Goal: Task Accomplishment & Management: Complete application form

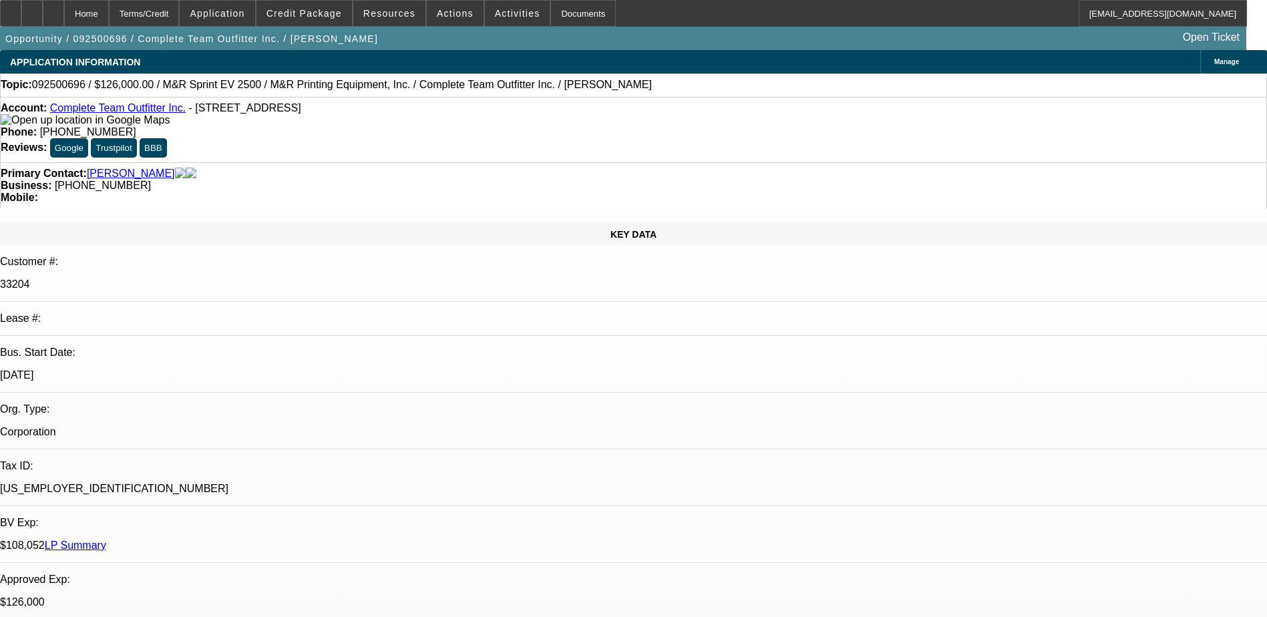
select select "0"
select select "2"
select select "0"
select select "2"
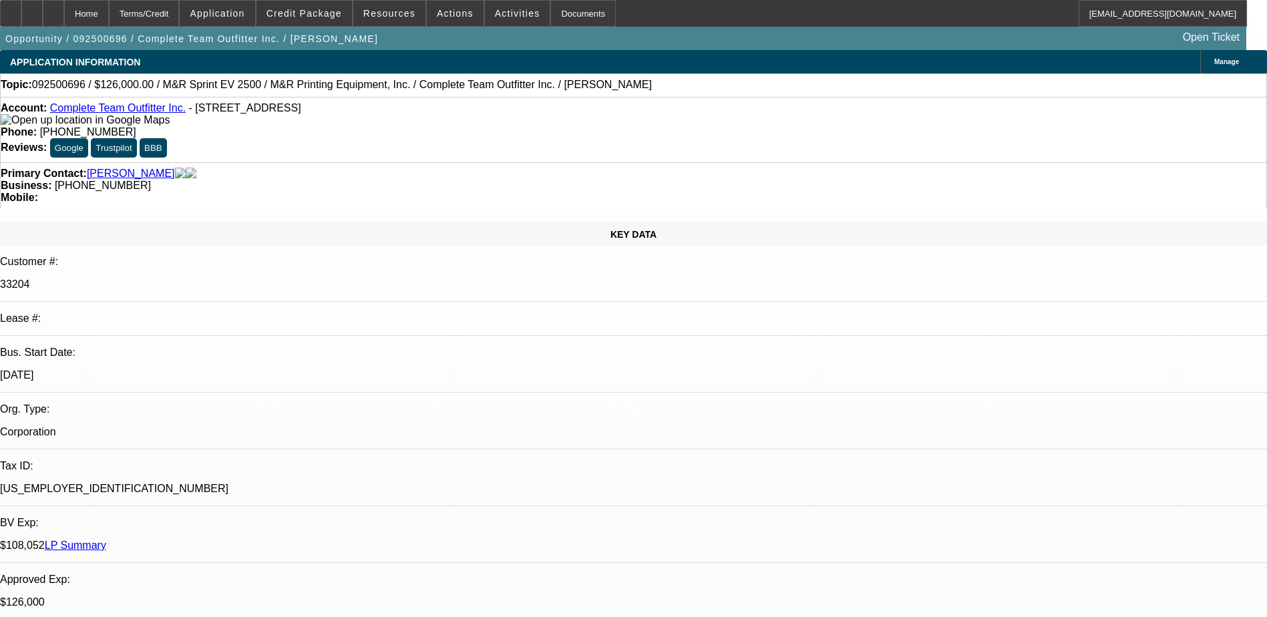
select select "0"
select select "2"
select select "0"
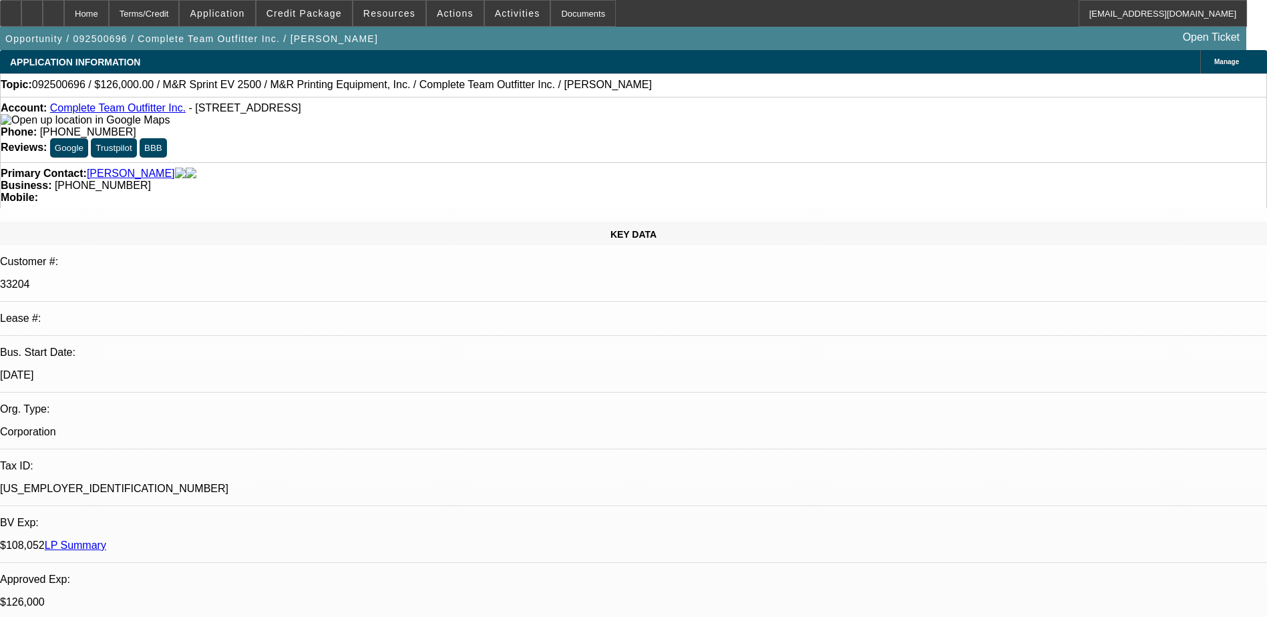
select select "2"
select select "0"
select select "1"
select select "2"
select select "6"
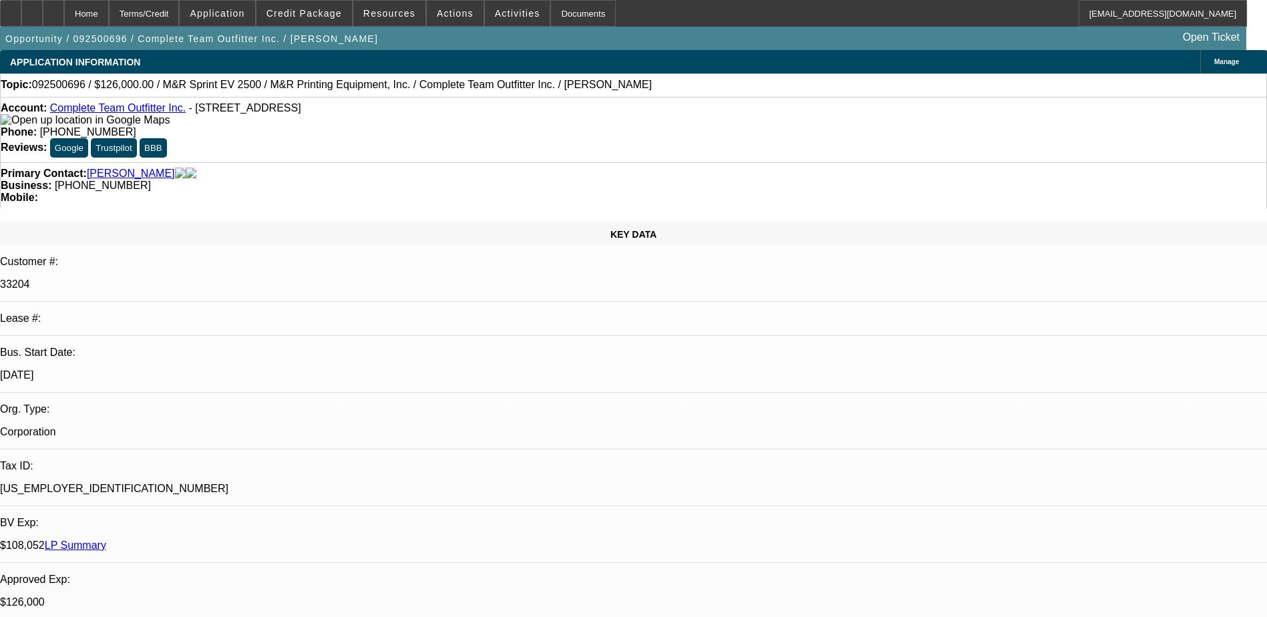
select select "1"
select select "2"
select select "6"
select select "1"
select select "2"
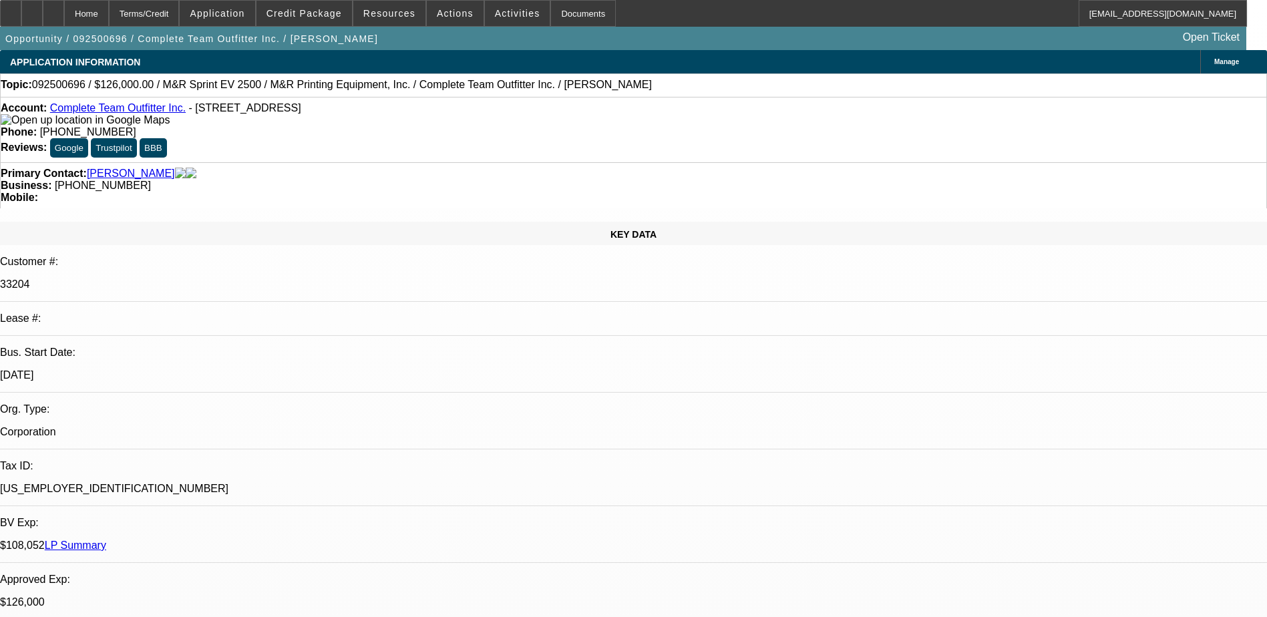
select select "6"
select select "1"
select select "2"
select select "6"
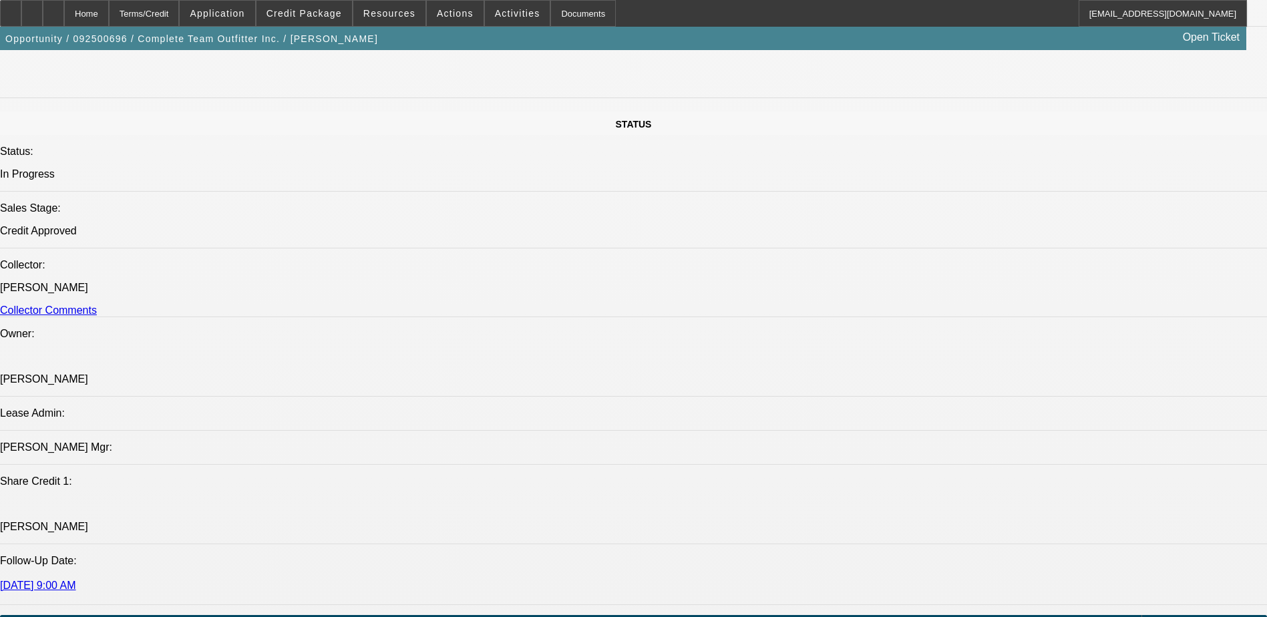
scroll to position [1269, 0]
